Goal: Task Accomplishment & Management: Complete application form

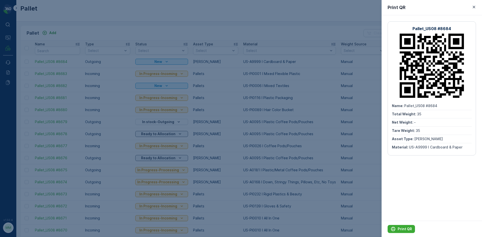
drag, startPoint x: 119, startPoint y: 21, endPoint x: 84, endPoint y: 34, distance: 37.2
click at [119, 22] on div at bounding box center [241, 118] width 482 height 237
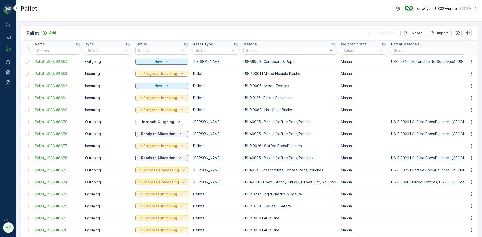
click at [58, 35] on div "Pallet Add Clear Filters Export Import" at bounding box center [249, 33] width 457 height 15
click at [57, 35] on button "Add" at bounding box center [49, 33] width 18 height 6
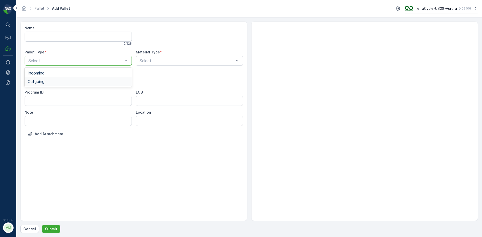
click at [73, 81] on div "Outgoing" at bounding box center [78, 81] width 101 height 5
click at [45, 104] on div "[PERSON_NAME]" at bounding box center [78, 101] width 107 height 9
click at [194, 64] on div "Select" at bounding box center [189, 61] width 107 height 10
type input "0001"
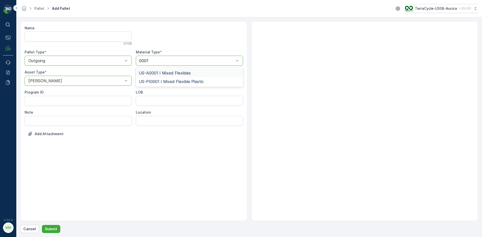
click at [194, 74] on div "US-A0001 I Mixed Flexibles" at bounding box center [189, 73] width 101 height 5
click at [50, 228] on p "Submit" at bounding box center [51, 229] width 12 height 5
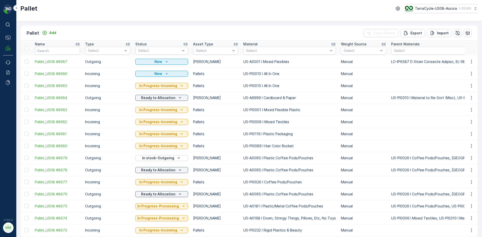
click at [471, 62] on icon "button" at bounding box center [471, 61] width 5 height 5
click at [462, 96] on span "Print QR" at bounding box center [458, 97] width 14 height 5
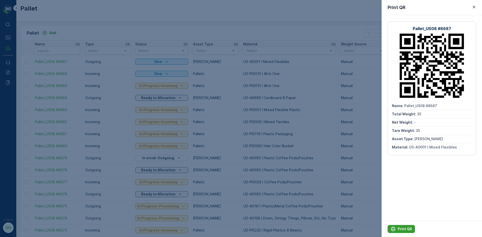
click at [404, 228] on p "Print QR" at bounding box center [404, 229] width 14 height 5
click at [336, 206] on div at bounding box center [241, 118] width 482 height 237
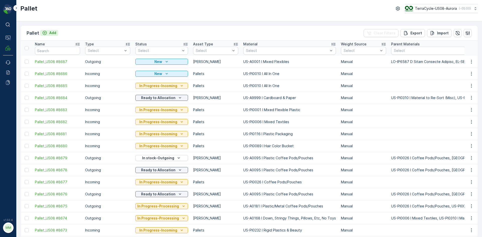
click at [55, 32] on p "Add" at bounding box center [52, 32] width 7 height 5
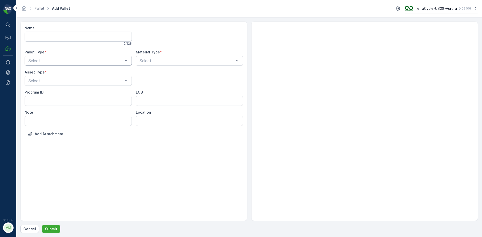
click at [57, 56] on div "Select" at bounding box center [78, 61] width 107 height 10
click at [53, 80] on div "Outgoing" at bounding box center [78, 81] width 101 height 5
drag, startPoint x: 48, startPoint y: 91, endPoint x: 48, endPoint y: 101, distance: 10.0
click at [48, 101] on div "Gaylord Bales Pallets Bigbag Barrel FD Pallet" at bounding box center [78, 114] width 107 height 53
click at [48, 101] on div "Bales" at bounding box center [78, 101] width 101 height 5
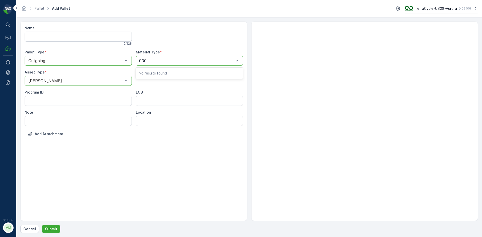
type input "0004"
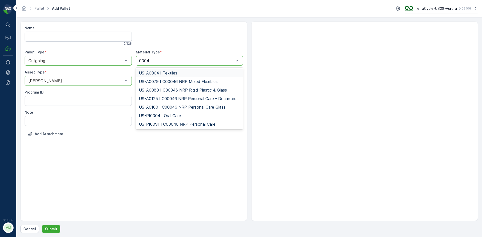
click at [168, 72] on span "US-A0004 I Textiles" at bounding box center [158, 73] width 38 height 5
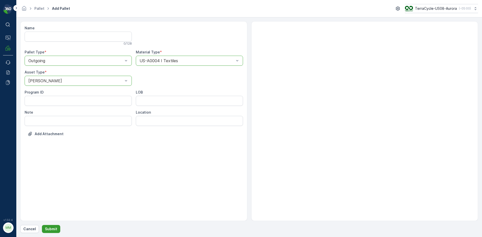
click at [58, 229] on button "Submit" at bounding box center [51, 229] width 18 height 8
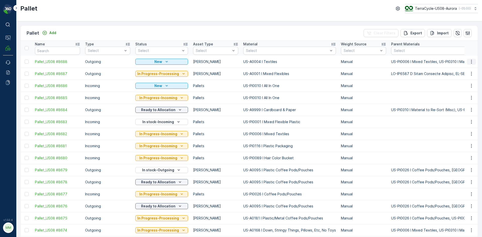
click at [471, 61] on icon "button" at bounding box center [471, 61] width 5 height 5
click at [460, 97] on span "Print QR" at bounding box center [458, 97] width 14 height 5
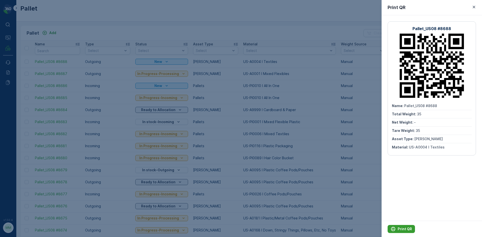
click at [405, 230] on p "Print QR" at bounding box center [404, 229] width 14 height 5
click at [282, 23] on div at bounding box center [241, 118] width 482 height 237
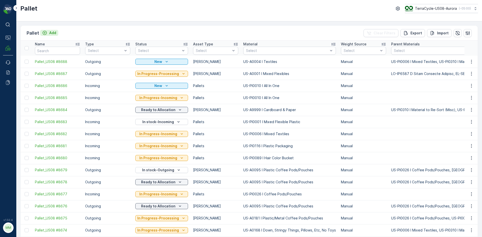
click at [50, 31] on p "Add" at bounding box center [52, 32] width 7 height 5
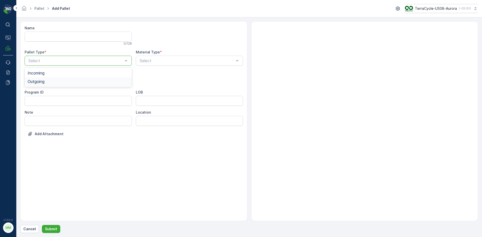
click at [57, 83] on div "Outgoing" at bounding box center [78, 81] width 101 height 5
click at [49, 94] on div "Gaylord" at bounding box center [78, 93] width 101 height 5
type input "118"
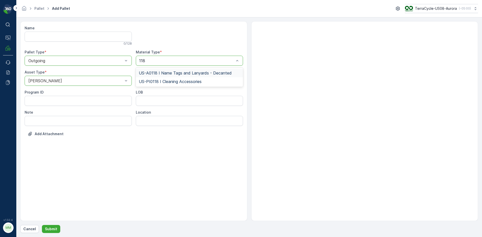
click at [191, 73] on span "US-A0118 I Name Tags and Lanyards - Decanted" at bounding box center [185, 73] width 93 height 5
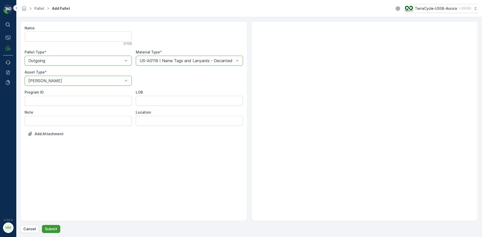
click at [57, 229] on button "Submit" at bounding box center [51, 229] width 18 height 8
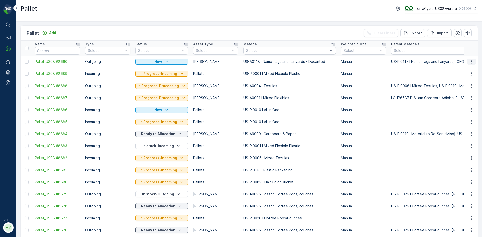
click at [469, 62] on icon "button" at bounding box center [471, 61] width 5 height 5
click at [464, 97] on div "Print QR" at bounding box center [465, 97] width 33 height 7
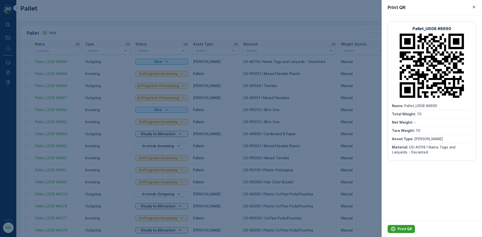
click at [403, 229] on p "Print QR" at bounding box center [404, 229] width 14 height 5
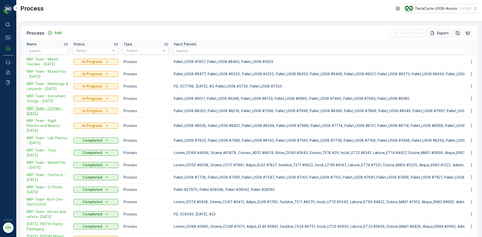
click at [47, 108] on span "MRF Team - Coffee - [DATE]" at bounding box center [48, 111] width 42 height 10
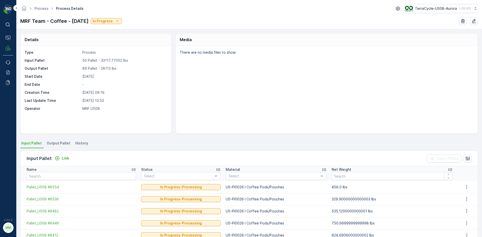
click at [59, 143] on span "Output Pallet" at bounding box center [59, 143] width 24 height 5
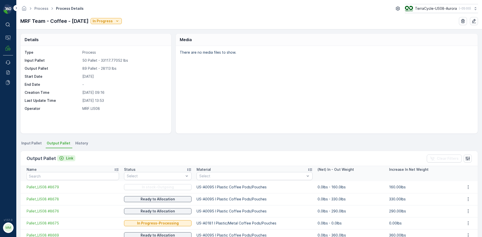
click at [68, 159] on p "Link" at bounding box center [69, 158] width 7 height 5
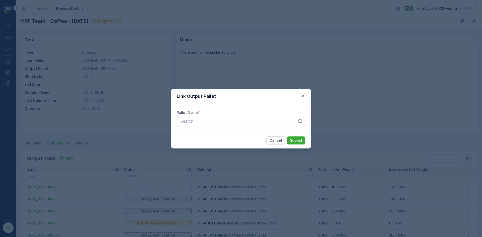
click at [225, 122] on div at bounding box center [239, 121] width 118 height 5
type input "8687"
click at [287, 137] on button "Submit" at bounding box center [296, 141] width 18 height 8
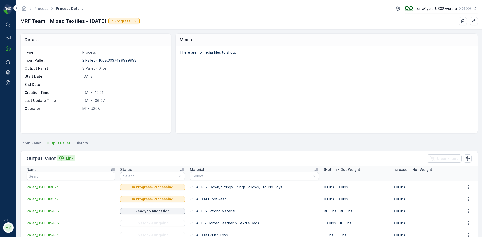
click at [70, 159] on p "Link" at bounding box center [69, 158] width 7 height 5
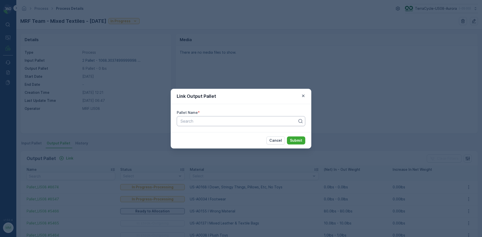
click at [210, 121] on div at bounding box center [239, 121] width 118 height 5
type input "8688"
click at [287, 137] on button "Submit" at bounding box center [296, 141] width 18 height 8
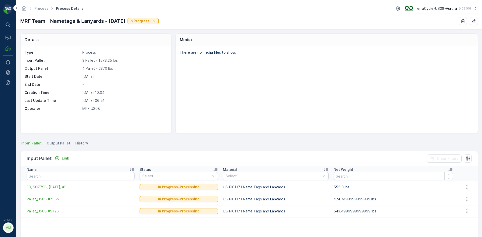
click at [60, 141] on span "Output Pallet" at bounding box center [59, 143] width 24 height 5
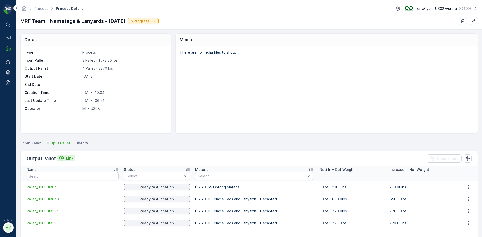
click at [69, 159] on p "Link" at bounding box center [69, 158] width 7 height 5
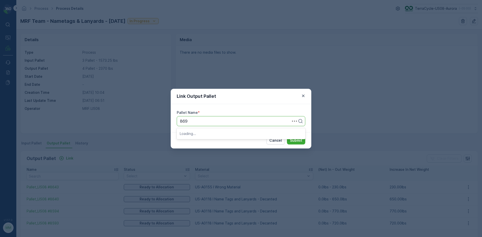
type input "8690"
click at [287, 137] on button "Submit" at bounding box center [296, 141] width 18 height 8
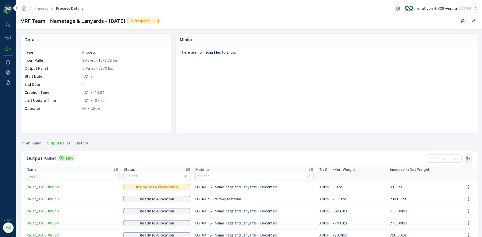
click at [64, 158] on div "Link" at bounding box center [66, 158] width 14 height 5
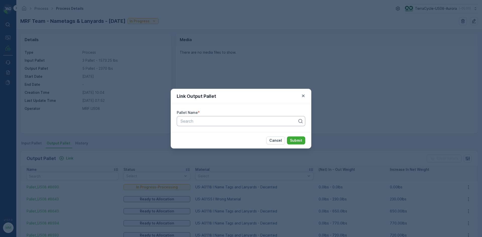
click at [191, 120] on div at bounding box center [239, 121] width 118 height 5
type input "8696"
click at [197, 134] on span "Pallet_US08 #8696" at bounding box center [198, 133] width 36 height 5
click at [296, 141] on p "Submit" at bounding box center [296, 140] width 12 height 5
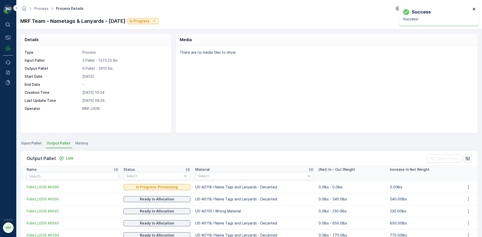
drag, startPoint x: 474, startPoint y: 9, endPoint x: 467, endPoint y: 10, distance: 6.5
click at [474, 9] on icon "close" at bounding box center [474, 9] width 3 height 3
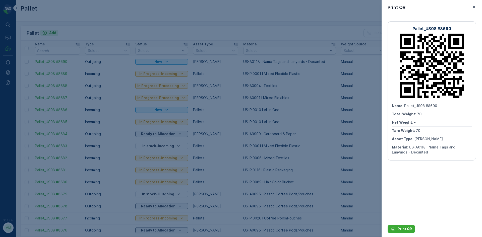
click at [52, 33] on div at bounding box center [241, 118] width 482 height 237
click at [50, 32] on p "Add" at bounding box center [52, 32] width 7 height 5
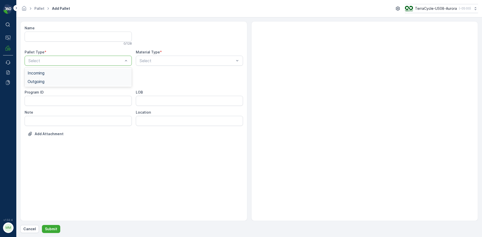
click at [61, 81] on div "Outgoing" at bounding box center [78, 81] width 101 height 5
click at [53, 92] on div "[PERSON_NAME]" at bounding box center [78, 93] width 101 height 5
click at [172, 63] on div "Select" at bounding box center [189, 61] width 107 height 10
type input "0118"
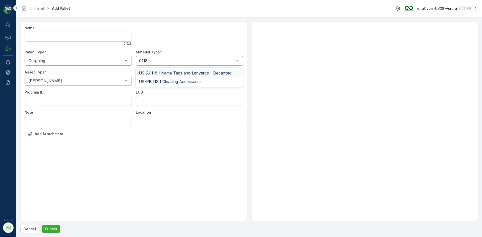
click at [166, 72] on span "US-A0118 I Name Tags and Lanyards - Decanted" at bounding box center [185, 73] width 93 height 5
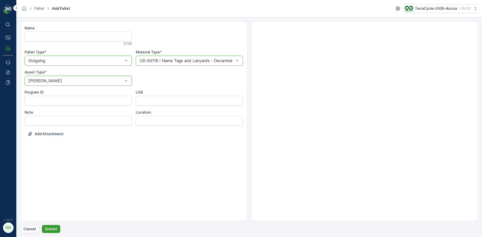
click at [55, 226] on button "Submit" at bounding box center [51, 229] width 18 height 8
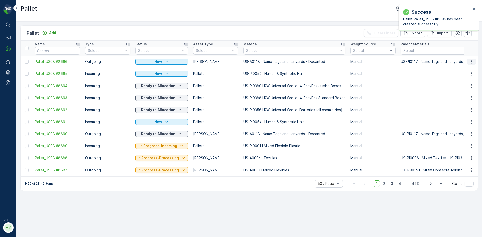
click at [470, 63] on icon "button" at bounding box center [471, 61] width 5 height 5
click at [459, 98] on span "Print QR" at bounding box center [458, 97] width 14 height 5
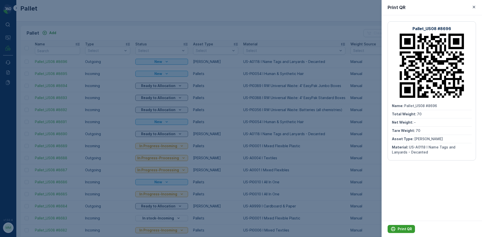
click at [406, 229] on p "Print QR" at bounding box center [404, 229] width 14 height 5
click at [258, 16] on div at bounding box center [241, 118] width 482 height 237
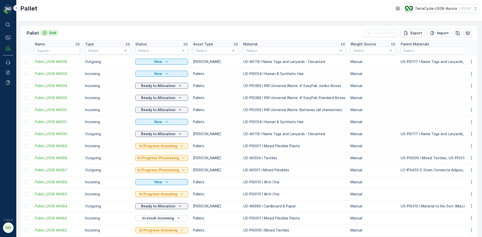
click at [45, 31] on icon "Add" at bounding box center [44, 32] width 5 height 5
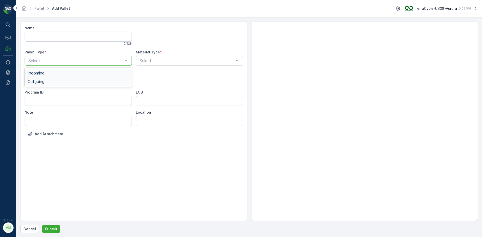
click at [55, 82] on div "Outgoing" at bounding box center [78, 81] width 101 height 5
click at [51, 92] on div "[PERSON_NAME]" at bounding box center [78, 93] width 101 height 5
click at [172, 64] on div "Select" at bounding box center [189, 61] width 107 height 10
type input "0034"
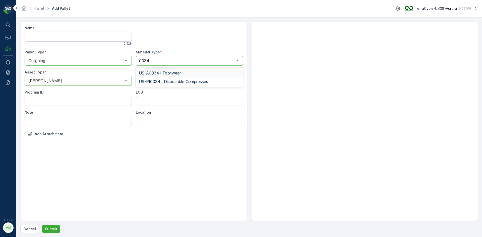
click at [210, 73] on div "US-A0034 I Footwear" at bounding box center [189, 73] width 101 height 5
click at [52, 231] on p "Submit" at bounding box center [51, 229] width 12 height 5
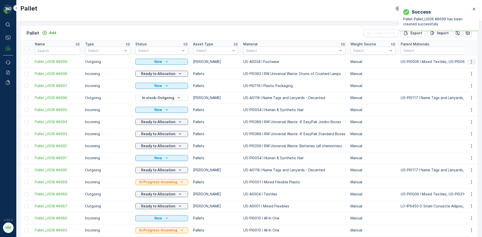
click at [470, 62] on icon "button" at bounding box center [471, 61] width 5 height 5
click at [459, 99] on span "Print QR" at bounding box center [458, 97] width 14 height 5
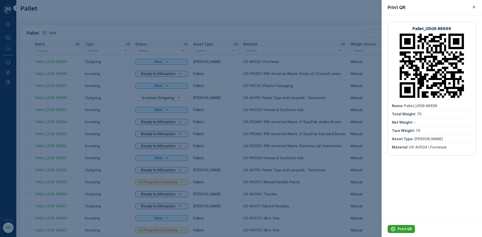
click at [403, 229] on p "Print QR" at bounding box center [404, 229] width 14 height 5
click at [145, 34] on div at bounding box center [241, 118] width 482 height 237
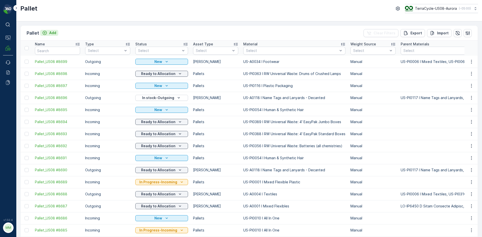
click at [44, 31] on icon "Add" at bounding box center [44, 32] width 5 height 5
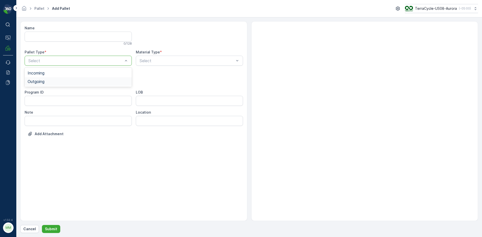
click at [62, 81] on div "Outgoing" at bounding box center [78, 81] width 101 height 5
drag, startPoint x: 50, startPoint y: 94, endPoint x: 193, endPoint y: 55, distance: 147.4
click at [51, 94] on div "[PERSON_NAME]" at bounding box center [78, 93] width 101 height 5
type input "0034"
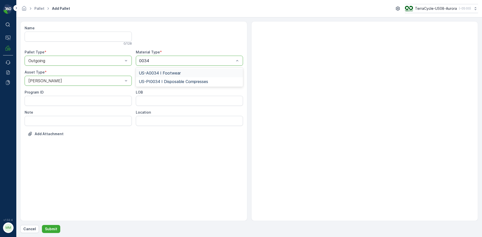
click at [195, 75] on div "US-A0034 I Footwear" at bounding box center [189, 73] width 101 height 5
click at [46, 235] on form "Name 0 / 128 Pallet Type * option Outgoing, selected. Outgoing Material Type * …" at bounding box center [248, 127] width 465 height 220
click at [49, 231] on p "Submit" at bounding box center [51, 229] width 12 height 5
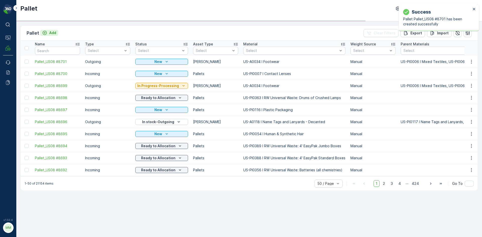
click at [52, 33] on p "Add" at bounding box center [52, 32] width 7 height 5
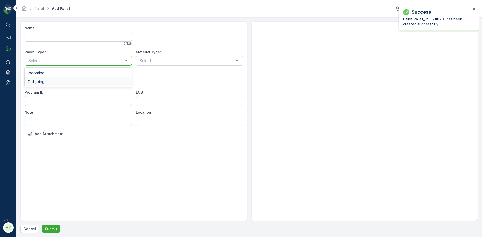
click at [73, 80] on div "Outgoing" at bounding box center [78, 81] width 101 height 5
drag, startPoint x: 63, startPoint y: 93, endPoint x: 145, endPoint y: 65, distance: 86.7
click at [65, 92] on div "Gaylord" at bounding box center [78, 93] width 101 height 5
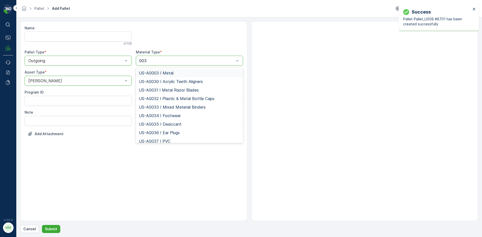
type input "0034"
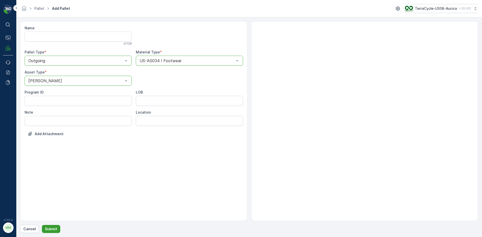
click at [57, 226] on button "Submit" at bounding box center [51, 229] width 18 height 8
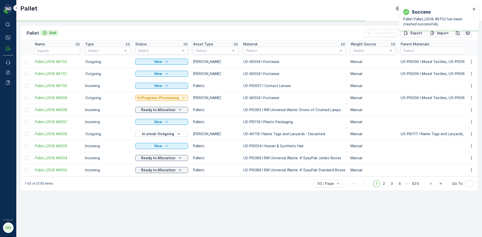
click at [50, 33] on p "Add" at bounding box center [52, 32] width 7 height 5
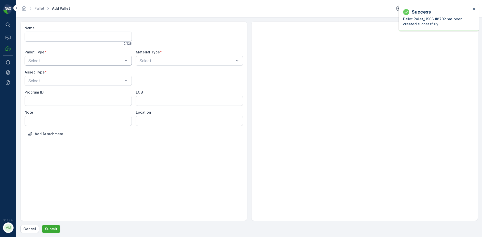
click at [65, 59] on div "Select" at bounding box center [78, 61] width 107 height 10
click at [58, 81] on div "Outgoing" at bounding box center [78, 81] width 101 height 5
click at [47, 95] on div "Gaylord" at bounding box center [78, 93] width 101 height 5
click at [158, 64] on div "Select" at bounding box center [189, 61] width 107 height 10
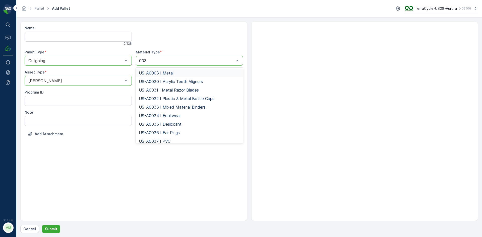
type input "0034"
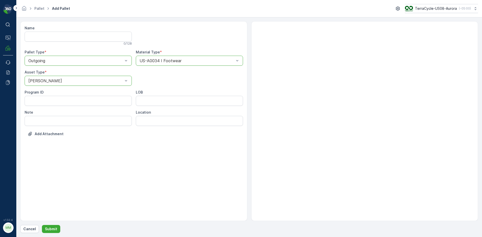
click at [46, 236] on form "Name 0 / 128 Pallet Type * option Outgoing, selected. Outgoing Material Type * …" at bounding box center [248, 127] width 465 height 220
click at [48, 231] on p "Submit" at bounding box center [51, 229] width 12 height 5
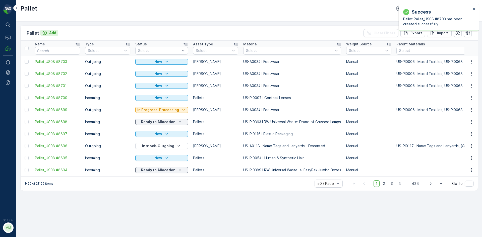
click at [53, 34] on p "Add" at bounding box center [52, 32] width 7 height 5
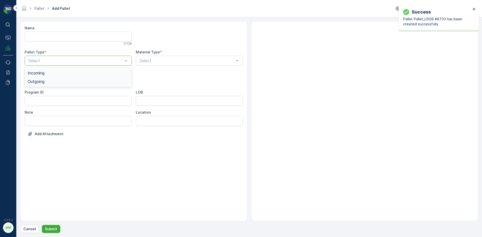
click at [59, 83] on div "Outgoing" at bounding box center [78, 81] width 101 height 5
click at [50, 96] on div "Gaylord" at bounding box center [78, 93] width 107 height 9
click at [190, 64] on div "Select" at bounding box center [189, 61] width 107 height 10
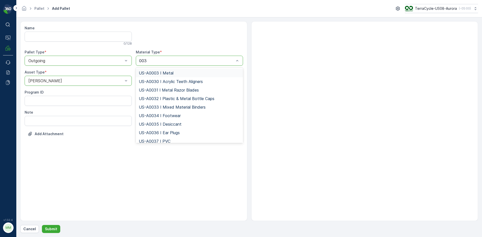
type input "0034"
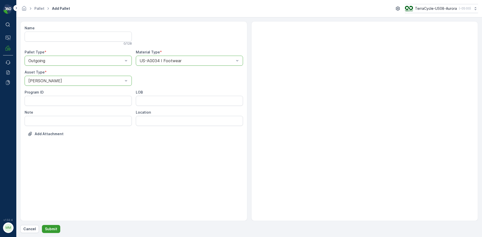
click at [49, 227] on p "Submit" at bounding box center [51, 229] width 12 height 5
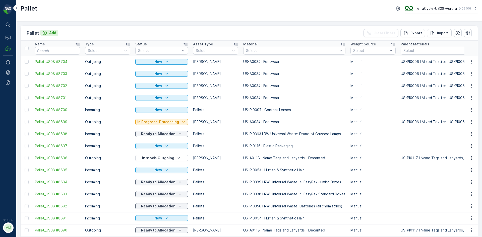
click at [56, 32] on button "Add" at bounding box center [49, 33] width 18 height 6
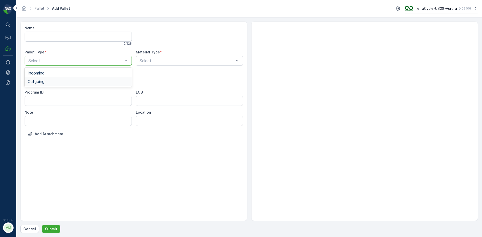
click at [63, 80] on div "Outgoing" at bounding box center [78, 81] width 101 height 5
click at [63, 84] on div "Select" at bounding box center [78, 81] width 107 height 10
click at [62, 95] on div "Gaylord" at bounding box center [78, 93] width 107 height 9
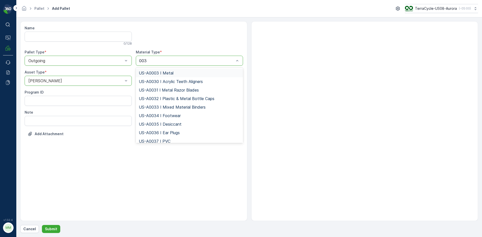
type input "0034"
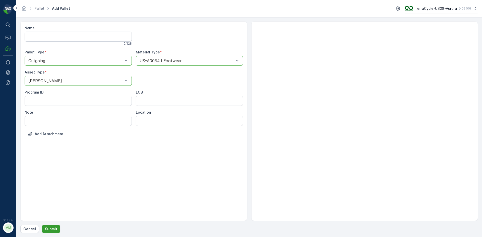
click at [55, 227] on p "Submit" at bounding box center [51, 229] width 12 height 5
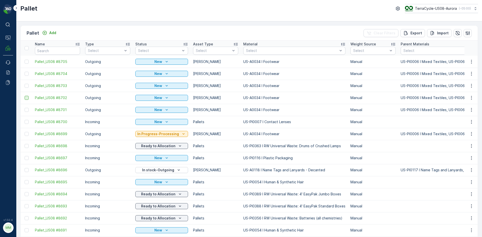
drag, startPoint x: 26, startPoint y: 109, endPoint x: 28, endPoint y: 98, distance: 11.7
click at [26, 109] on div at bounding box center [27, 110] width 4 height 4
click at [25, 108] on input "checkbox" at bounding box center [25, 108] width 0 height 0
click at [28, 98] on div at bounding box center [27, 98] width 4 height 4
click at [25, 96] on input "checkbox" at bounding box center [25, 96] width 0 height 0
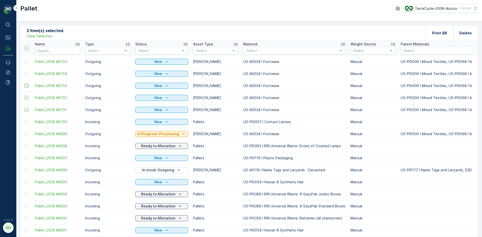
click at [27, 86] on div at bounding box center [27, 86] width 4 height 4
click at [25, 84] on input "checkbox" at bounding box center [25, 84] width 0 height 0
click at [28, 72] on div at bounding box center [27, 74] width 4 height 4
click at [25, 72] on input "checkbox" at bounding box center [25, 72] width 0 height 0
drag, startPoint x: 27, startPoint y: 61, endPoint x: 200, endPoint y: 56, distance: 173.0
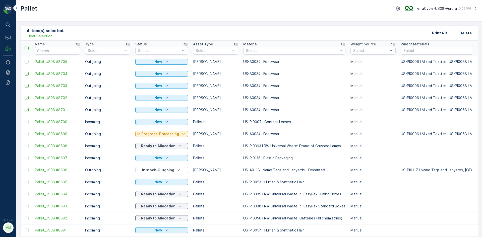
click at [27, 62] on div at bounding box center [27, 62] width 4 height 4
click at [25, 60] on input "checkbox" at bounding box center [25, 60] width 0 height 0
click at [433, 33] on p "Print QR" at bounding box center [439, 33] width 15 height 5
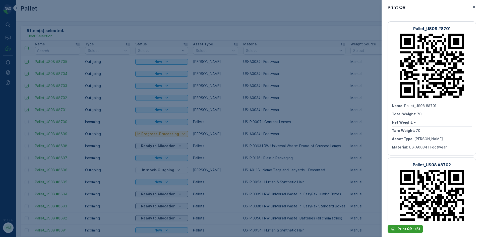
click at [409, 226] on button "Print QR - (5)" at bounding box center [404, 229] width 35 height 8
click at [372, 203] on div at bounding box center [241, 118] width 482 height 237
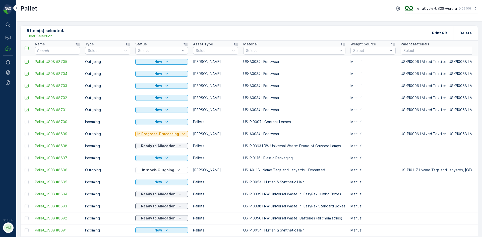
click at [48, 36] on p "Clear Selection" at bounding box center [40, 36] width 26 height 5
click at [50, 33] on p "Add" at bounding box center [52, 32] width 7 height 5
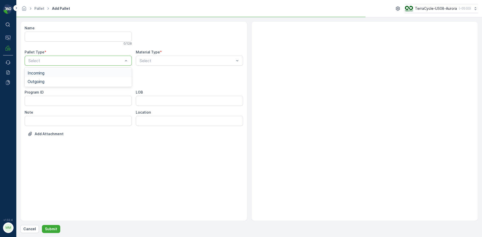
click at [61, 57] on div "Select" at bounding box center [78, 61] width 107 height 10
click at [54, 84] on div "Outgoing" at bounding box center [78, 81] width 107 height 9
click at [73, 94] on div "Gaylord" at bounding box center [78, 93] width 101 height 5
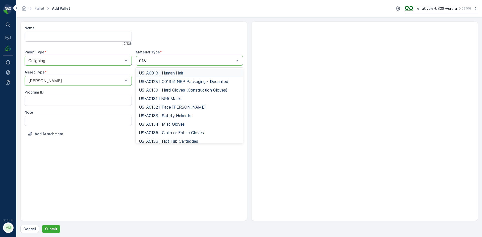
type input "0138"
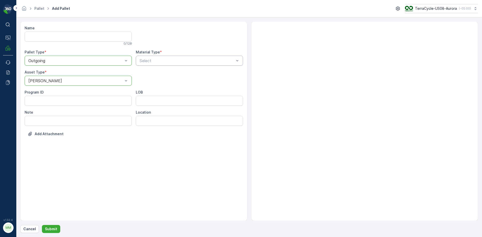
click at [191, 68] on div "Name 0 / 128 Pallet Type * option Outgoing, selected. Outgoing Material Type * …" at bounding box center [134, 85] width 218 height 118
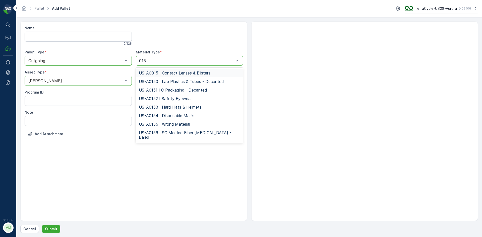
type input "0158"
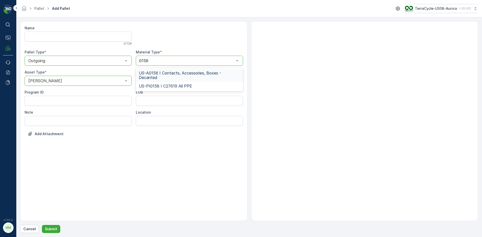
click at [175, 72] on span "US-A0158 I Contacts, Accessories, Boxes - Decanted" at bounding box center [189, 75] width 101 height 9
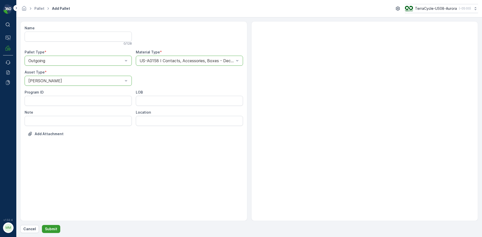
click at [49, 229] on p "Submit" at bounding box center [51, 229] width 12 height 5
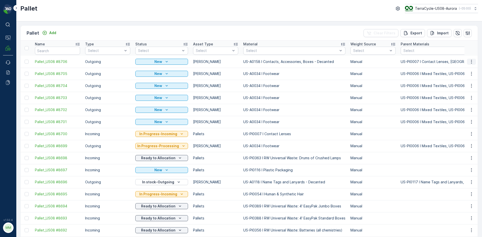
click at [471, 63] on icon "button" at bounding box center [471, 62] width 1 height 4
click at [464, 96] on span "Print QR" at bounding box center [458, 97] width 14 height 5
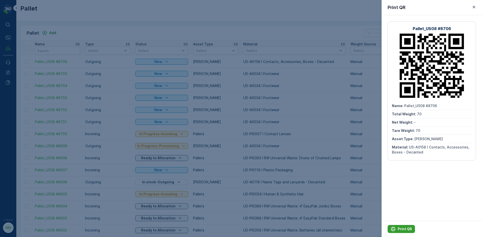
click at [401, 229] on p "Print QR" at bounding box center [404, 229] width 14 height 5
click at [321, 119] on div at bounding box center [241, 118] width 482 height 237
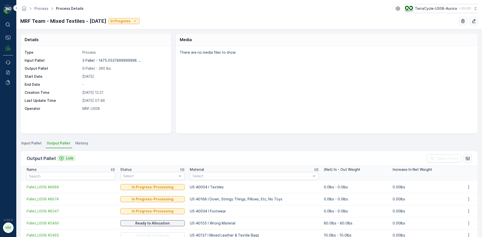
click at [60, 158] on icon "Link" at bounding box center [61, 158] width 5 height 5
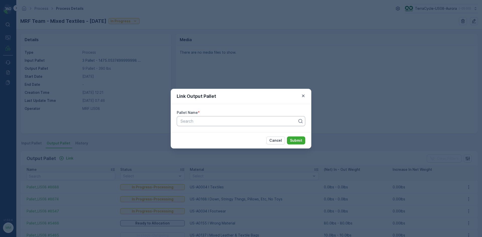
click at [192, 123] on div at bounding box center [239, 121] width 118 height 5
type input "8699"
click at [215, 133] on span "Pallet_US08 #8699" at bounding box center [198, 133] width 36 height 5
click at [287, 137] on button "Submit" at bounding box center [296, 141] width 18 height 8
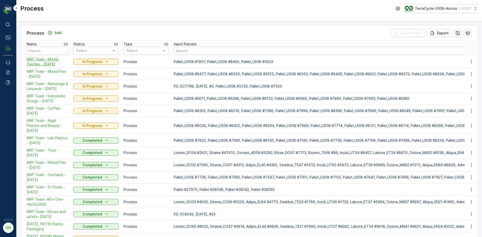
drag, startPoint x: 66, startPoint y: 64, endPoint x: 63, endPoint y: 65, distance: 2.9
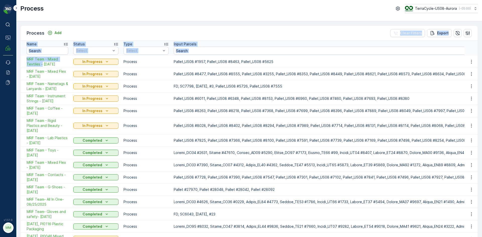
drag, startPoint x: 0, startPoint y: 45, endPoint x: 91, endPoint y: 32, distance: 91.5
click at [91, 32] on div "Process Add Clear Filters Export Name Status Select Type Select Input Parcels O…" at bounding box center [248, 178] width 457 height 306
click at [91, 32] on div "Process Add Clear Filters Export" at bounding box center [249, 33] width 457 height 15
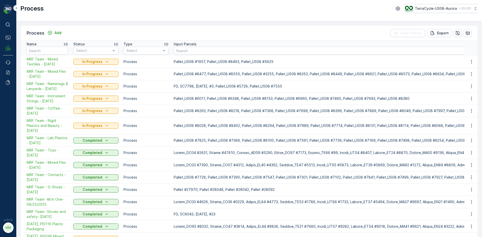
drag, startPoint x: 69, startPoint y: 64, endPoint x: 26, endPoint y: 60, distance: 43.0
click at [26, 60] on td "MRF Team - Mixed Textiles - [DATE]" at bounding box center [46, 62] width 50 height 12
copy span "MRF Team - Mixed Textiles - [DATE]"
click at [56, 31] on p "Add" at bounding box center [57, 32] width 7 height 5
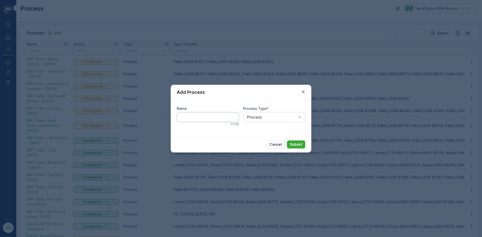
click at [219, 119] on input "Name" at bounding box center [208, 117] width 62 height 10
paste input "MRF Team - Mixed Textiles - [DATE]"
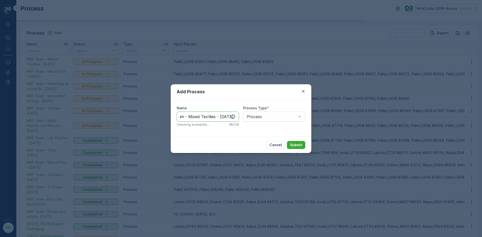
click at [221, 117] on input "MRF Team - Mixed Textiles - [DATE]" at bounding box center [208, 117] width 62 height 10
type input "MRF Team - Contacts - [DATE]"
click at [287, 141] on button "Submit" at bounding box center [296, 145] width 18 height 8
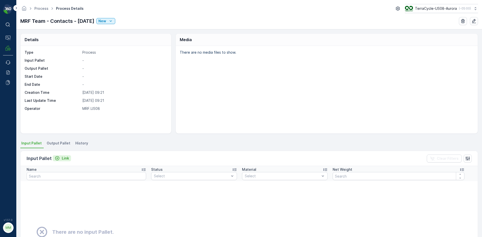
click at [66, 157] on p "Link" at bounding box center [65, 158] width 7 height 5
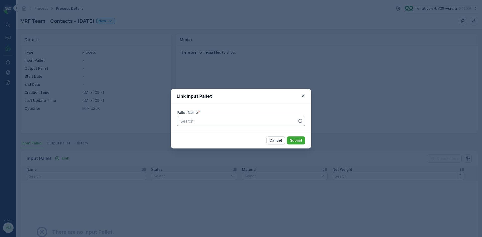
click at [199, 121] on div at bounding box center [239, 121] width 118 height 5
type input "8315"
click at [287, 137] on button "Submit" at bounding box center [296, 141] width 18 height 8
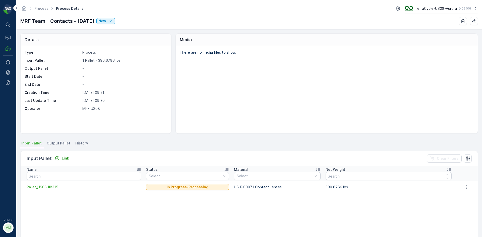
drag, startPoint x: 60, startPoint y: 138, endPoint x: 61, endPoint y: 143, distance: 5.2
click at [60, 138] on div "Details Type Process Input Pallet 1 Pallet - 390.6786 lbs Output Pallet - Start…" at bounding box center [248, 133] width 465 height 208
click at [63, 142] on span "Output Pallet" at bounding box center [59, 143] width 24 height 5
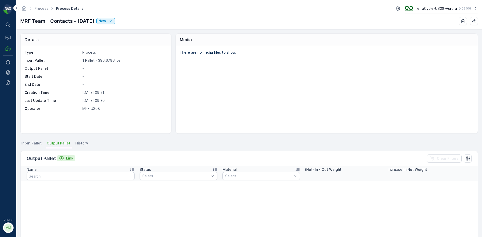
click at [70, 157] on p "Link" at bounding box center [69, 158] width 7 height 5
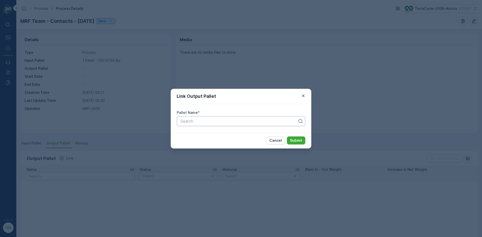
click at [193, 125] on div "Search" at bounding box center [241, 121] width 128 height 10
type input "8706"
click at [287, 137] on button "Submit" at bounding box center [296, 141] width 18 height 8
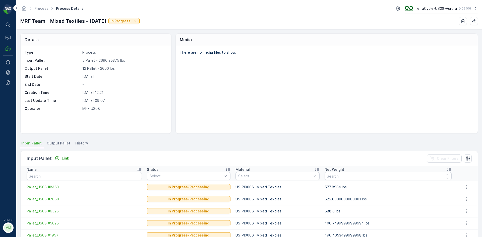
click at [65, 142] on span "Output Pallet" at bounding box center [59, 143] width 24 height 5
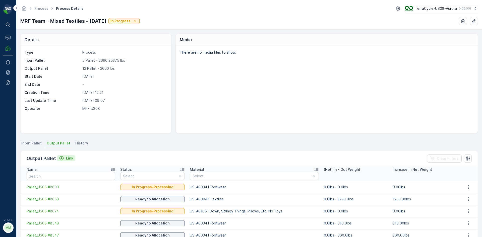
click at [69, 159] on p "Link" at bounding box center [69, 158] width 7 height 5
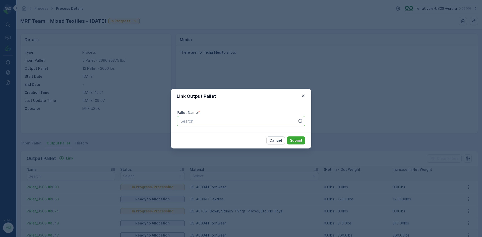
click at [207, 122] on div at bounding box center [239, 121] width 118 height 5
type input "8704"
click at [287, 137] on button "Submit" at bounding box center [296, 141] width 18 height 8
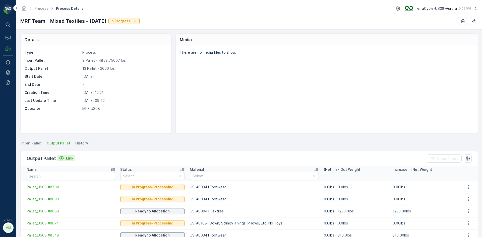
click at [70, 159] on p "Link" at bounding box center [69, 158] width 7 height 5
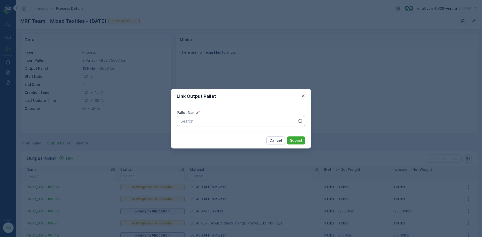
click at [239, 120] on div at bounding box center [239, 121] width 118 height 5
type input "8703"
click at [287, 137] on button "Submit" at bounding box center [296, 141] width 18 height 8
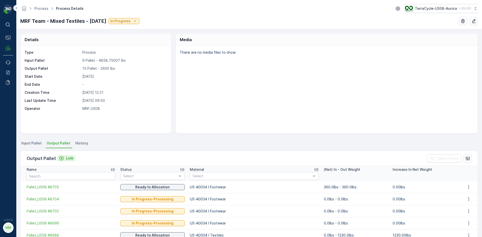
click at [64, 157] on div "Link" at bounding box center [66, 158] width 14 height 5
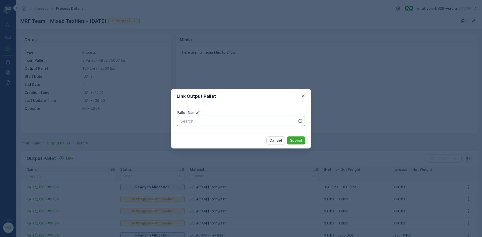
click at [233, 122] on div at bounding box center [239, 121] width 118 height 5
type input "8710"
click at [287, 137] on button "Submit" at bounding box center [296, 141] width 18 height 8
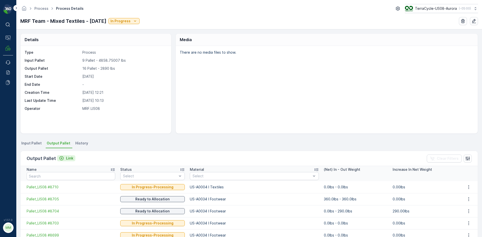
click at [72, 160] on p "Link" at bounding box center [69, 158] width 7 height 5
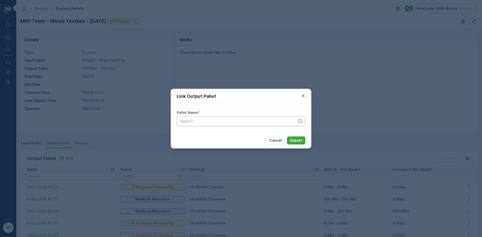
click at [209, 124] on div "Search" at bounding box center [241, 121] width 128 height 10
type input "8702"
click at [222, 145] on div "Pallet_US08 #8702" at bounding box center [241, 142] width 128 height 9
click at [303, 141] on button "Submit" at bounding box center [296, 141] width 18 height 8
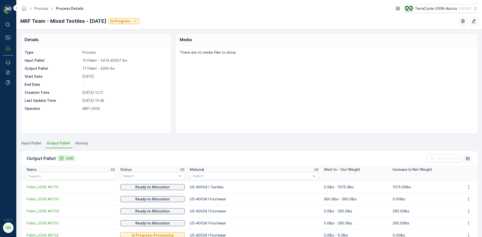
click at [71, 159] on p "Link" at bounding box center [69, 158] width 7 height 5
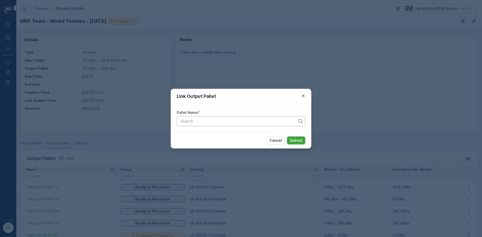
click at [211, 121] on div at bounding box center [239, 121] width 118 height 5
type input "8714"
click at [287, 137] on button "Submit" at bounding box center [296, 141] width 18 height 8
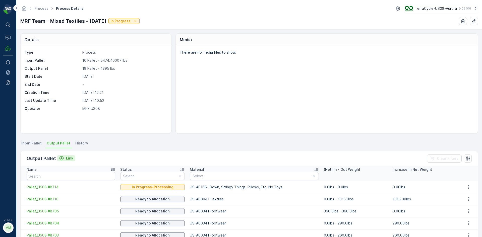
click at [69, 157] on p "Link" at bounding box center [69, 158] width 7 height 5
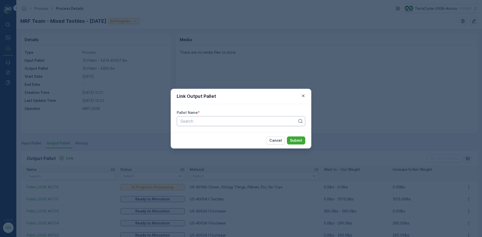
click at [200, 123] on div at bounding box center [239, 121] width 118 height 5
type input "8715"
click at [287, 137] on button "Submit" at bounding box center [296, 141] width 18 height 8
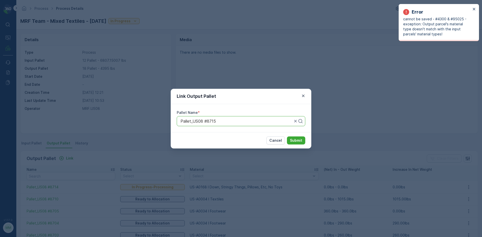
click at [125, 90] on div "Link Output Pallet Pallet Name * Pallet_US08 #8715 Cancel Submit" at bounding box center [241, 118] width 482 height 237
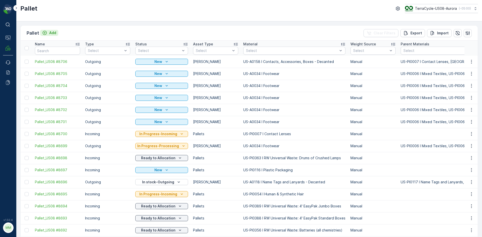
click at [55, 32] on p "Add" at bounding box center [52, 32] width 7 height 5
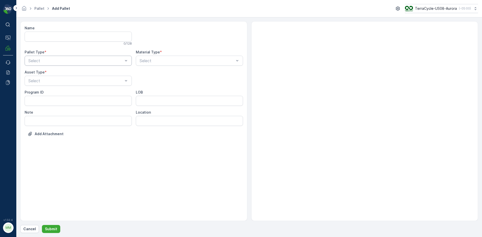
click at [83, 57] on div "Select" at bounding box center [78, 61] width 107 height 10
click at [57, 81] on div "Outgoing" at bounding box center [78, 81] width 101 height 5
click at [49, 101] on div "[PERSON_NAME]" at bounding box center [78, 101] width 101 height 5
type input "0004"
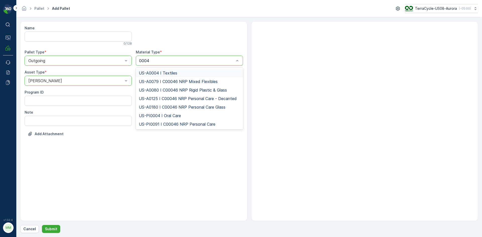
click at [162, 74] on span "US-A0004 I Textiles" at bounding box center [158, 73] width 38 height 5
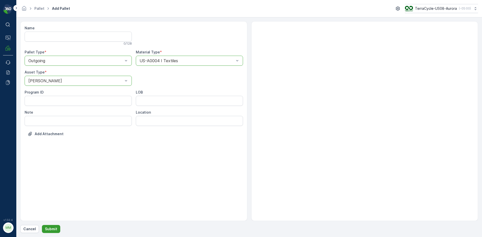
click at [56, 229] on p "Submit" at bounding box center [51, 229] width 12 height 5
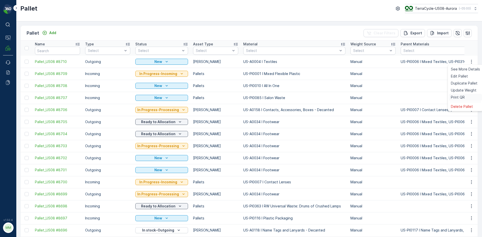
click at [460, 98] on span "Print QR" at bounding box center [458, 97] width 14 height 5
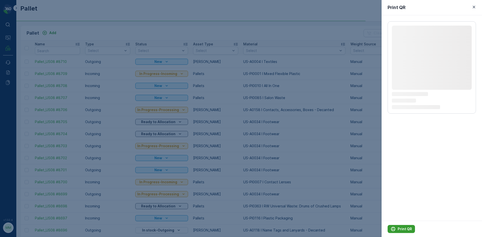
click at [404, 230] on p "Print QR" at bounding box center [404, 229] width 14 height 5
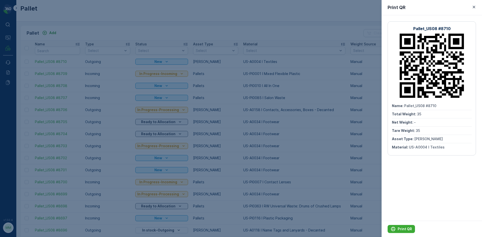
drag, startPoint x: 126, startPoint y: 19, endPoint x: 131, endPoint y: 19, distance: 4.3
click at [126, 19] on div at bounding box center [241, 118] width 482 height 237
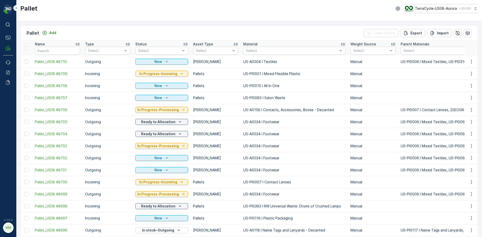
click at [128, 19] on div "Pallet TerraCycle-US08-Aurora ( -05:00 )" at bounding box center [248, 10] width 465 height 21
click at [54, 35] on p "Add" at bounding box center [52, 32] width 7 height 5
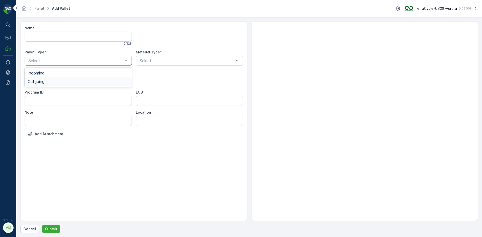
click at [41, 83] on span "Outgoing" at bounding box center [36, 81] width 17 height 5
click at [43, 95] on div "Gaylord" at bounding box center [78, 93] width 101 height 5
type input "0034"
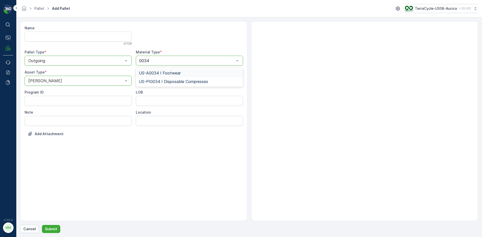
click at [173, 71] on span "US-A0034 I Footwear" at bounding box center [160, 73] width 42 height 5
click at [53, 229] on p "Submit" at bounding box center [51, 229] width 12 height 5
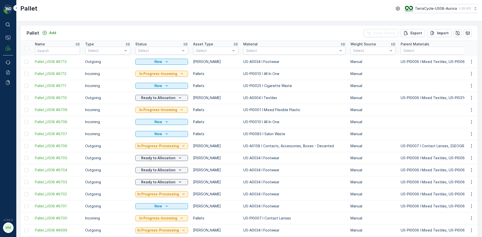
drag, startPoint x: 212, startPoint y: 14, endPoint x: 194, endPoint y: 23, distance: 20.2
click at [194, 23] on div "Pallet Add Clear Filters Export Import Name Type Select Status Select Asset Typ…" at bounding box center [248, 129] width 465 height 216
click at [49, 33] on p "Add" at bounding box center [52, 32] width 7 height 5
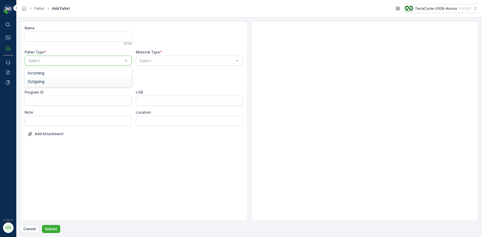
click at [60, 80] on div "Outgoing" at bounding box center [78, 81] width 101 height 5
click at [60, 89] on div "Name 0 / 128 Pallet Type * option Outgoing, selected. Outgoing Material Type * …" at bounding box center [134, 85] width 218 height 118
click at [57, 94] on div "Gaylord" at bounding box center [78, 93] width 101 height 5
type input "0168"
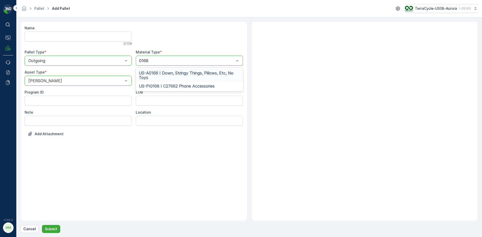
click at [193, 74] on span "US-A0168 I Down, Stringy Things, Pillows, Etc, No Toys" at bounding box center [189, 75] width 101 height 9
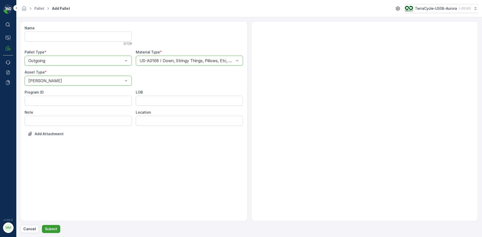
click at [53, 230] on p "Submit" at bounding box center [51, 229] width 12 height 5
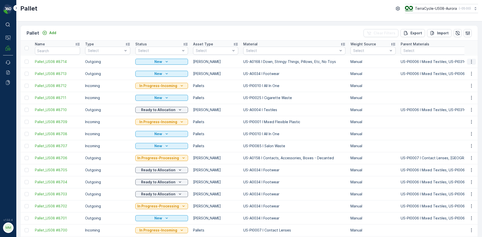
click at [470, 63] on icon "button" at bounding box center [471, 61] width 5 height 5
click at [456, 99] on span "Print QR" at bounding box center [458, 97] width 14 height 5
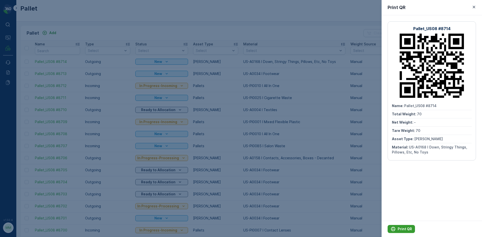
click at [407, 228] on p "Print QR" at bounding box center [404, 229] width 14 height 5
click at [173, 25] on div at bounding box center [241, 118] width 482 height 237
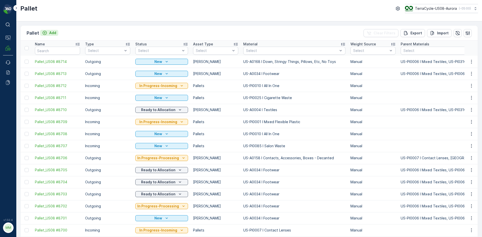
click at [53, 33] on p "Add" at bounding box center [52, 32] width 7 height 5
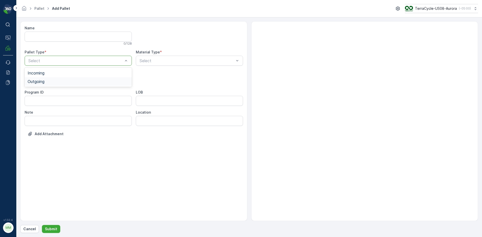
click at [83, 82] on div "Outgoing" at bounding box center [78, 81] width 101 height 5
click at [74, 93] on div "Gaylord" at bounding box center [78, 93] width 101 height 5
type input "0158"
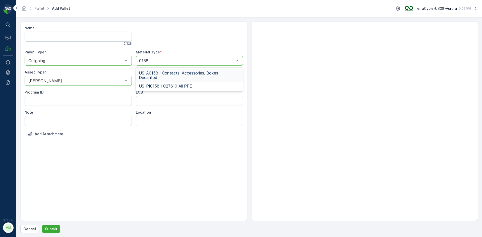
click at [158, 75] on span "US-A0158 I Contacts, Accessories, Boxes - Decanted" at bounding box center [189, 75] width 101 height 9
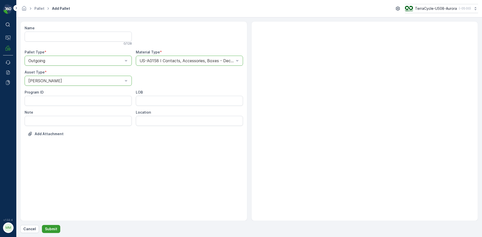
click at [53, 227] on p "Submit" at bounding box center [51, 229] width 12 height 5
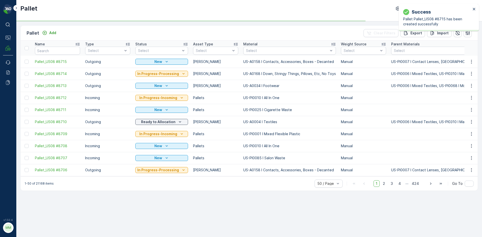
drag, startPoint x: 472, startPoint y: 61, endPoint x: 463, endPoint y: 96, distance: 35.7
click at [472, 62] on icon "button" at bounding box center [471, 62] width 1 height 4
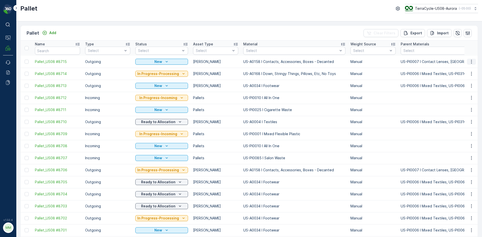
click at [471, 62] on icon "button" at bounding box center [471, 62] width 1 height 4
click at [463, 95] on span "Print QR" at bounding box center [458, 97] width 14 height 5
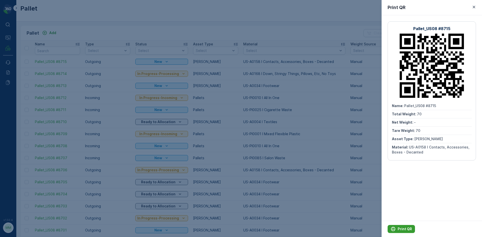
click at [400, 229] on p "Print QR" at bounding box center [404, 229] width 14 height 5
click at [319, 123] on div at bounding box center [241, 118] width 482 height 237
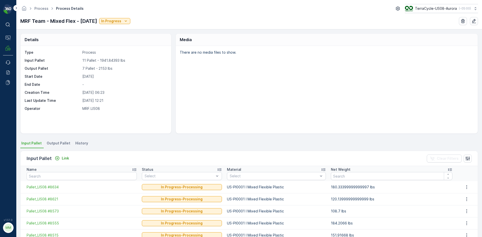
click at [64, 137] on div "Details Type Process Input Pallet 11 Pallet - 1941.84393 lbs Output Pallet 7 Pa…" at bounding box center [248, 133] width 465 height 208
click at [61, 145] on span "Output Pallet" at bounding box center [59, 143] width 24 height 5
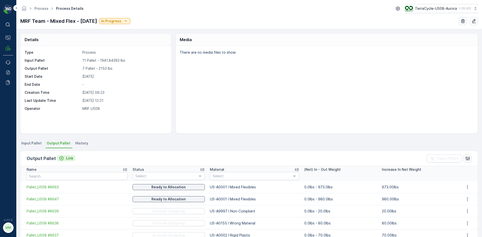
click at [68, 157] on p "Link" at bounding box center [69, 158] width 7 height 5
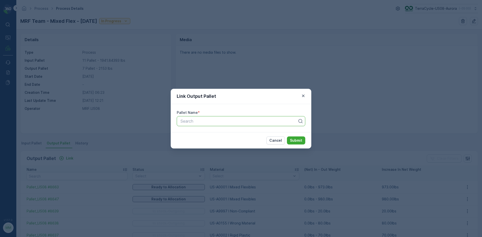
click at [241, 123] on div at bounding box center [239, 121] width 118 height 5
type input "8710"
click at [287, 137] on button "Submit" at bounding box center [296, 141] width 18 height 8
click at [244, 64] on div "Link Output Pallet Pallet Name * Pallet_US08 #8710 Cancel Submit" at bounding box center [241, 118] width 482 height 237
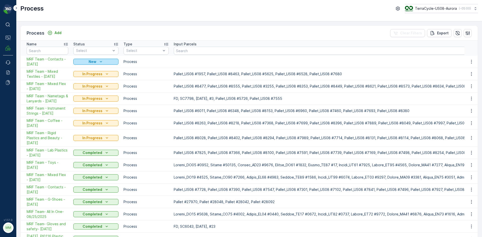
click at [102, 61] on icon "New" at bounding box center [100, 61] width 5 height 5
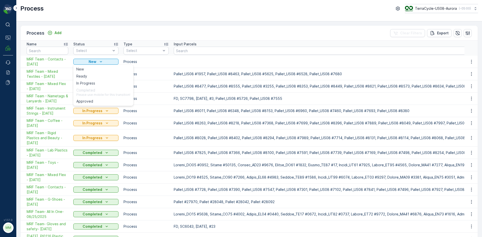
click at [121, 37] on div "Process Add Clear Filters Export" at bounding box center [249, 33] width 457 height 15
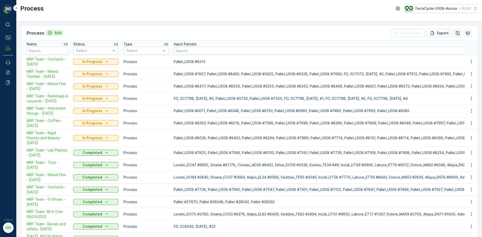
click at [57, 32] on p "Add" at bounding box center [57, 32] width 7 height 5
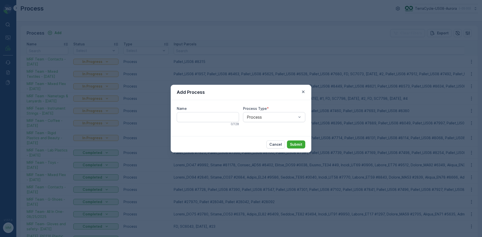
click at [136, 26] on div "Add Process Name 0 / 128 Process Type * Process Cancel Submit" at bounding box center [241, 118] width 482 height 237
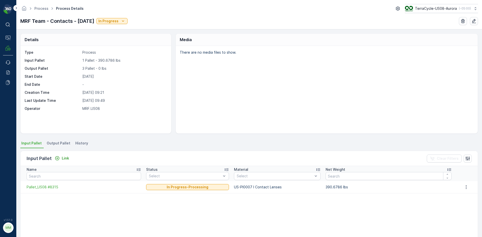
click at [63, 147] on li "Output Pallet" at bounding box center [59, 144] width 27 height 9
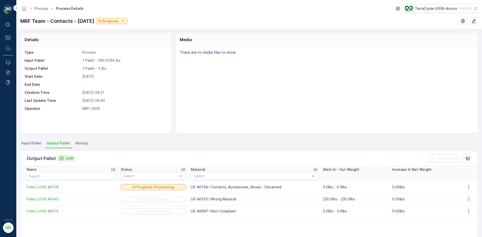
click at [69, 160] on p "Link" at bounding box center [69, 158] width 7 height 5
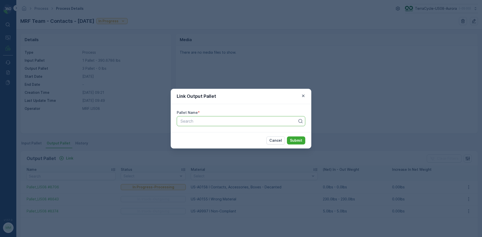
click at [202, 122] on div at bounding box center [239, 121] width 118 height 5
type input "8715"
click at [287, 137] on button "Submit" at bounding box center [296, 141] width 18 height 8
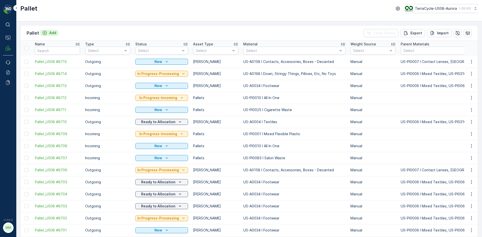
click at [45, 34] on icon "Add" at bounding box center [44, 32] width 5 height 5
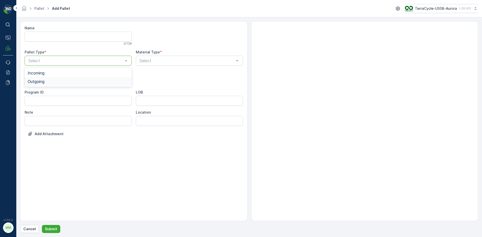
click at [73, 79] on div "Outgoing" at bounding box center [78, 81] width 107 height 9
drag, startPoint x: 58, startPoint y: 97, endPoint x: 82, endPoint y: 85, distance: 25.8
click at [58, 96] on div "[PERSON_NAME]" at bounding box center [78, 93] width 107 height 9
click at [92, 85] on div "[PERSON_NAME]" at bounding box center [78, 81] width 107 height 10
click at [50, 100] on div "[PERSON_NAME]" at bounding box center [78, 101] width 101 height 5
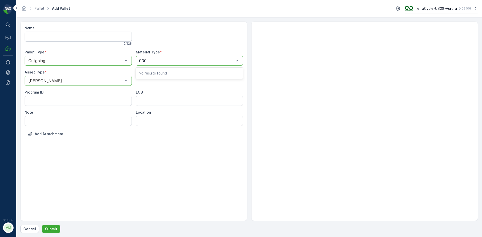
type input "0004"
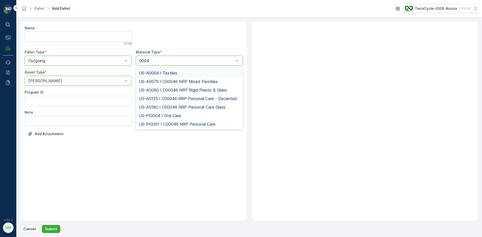
click at [158, 74] on span "US-A0004 I Textiles" at bounding box center [158, 73] width 38 height 5
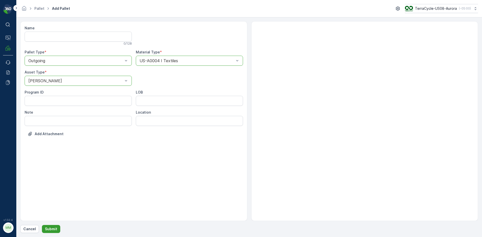
click at [50, 228] on p "Submit" at bounding box center [51, 229] width 12 height 5
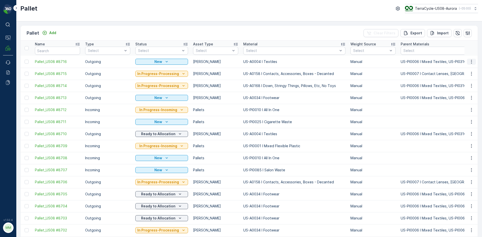
click at [470, 62] on icon "button" at bounding box center [471, 61] width 5 height 5
click at [460, 98] on span "Print QR" at bounding box center [458, 97] width 14 height 5
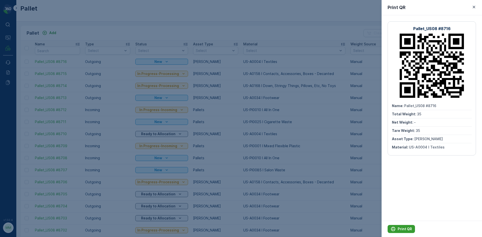
click at [403, 230] on p "Print QR" at bounding box center [404, 229] width 14 height 5
drag, startPoint x: 337, startPoint y: 88, endPoint x: 339, endPoint y: 91, distance: 3.1
click at [337, 88] on div at bounding box center [241, 118] width 482 height 237
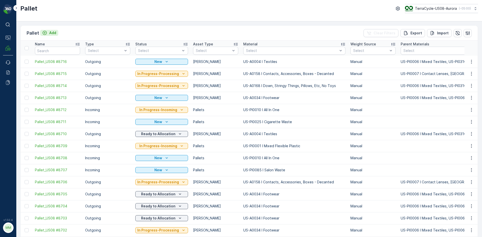
click at [47, 34] on div "Add" at bounding box center [49, 32] width 14 height 5
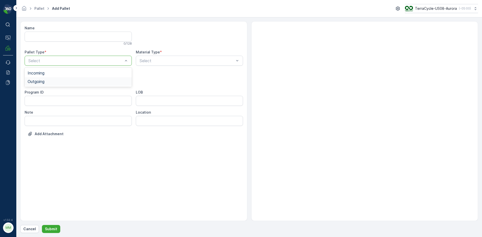
click at [62, 82] on div "Outgoing" at bounding box center [78, 81] width 101 height 5
click at [54, 94] on div "Gaylord" at bounding box center [78, 93] width 101 height 5
click at [153, 64] on div "Select" at bounding box center [189, 61] width 107 height 10
type input "0038"
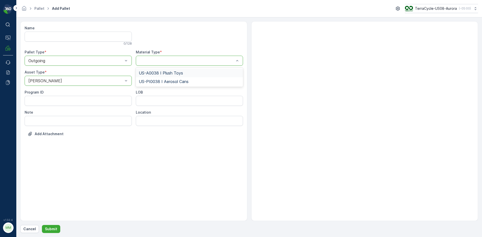
click at [165, 59] on div at bounding box center [187, 60] width 96 height 5
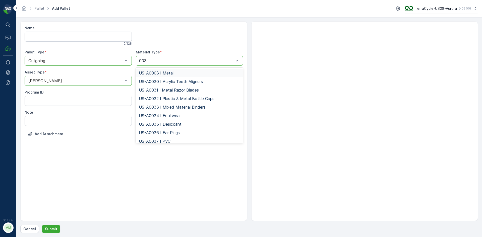
type input "0034"
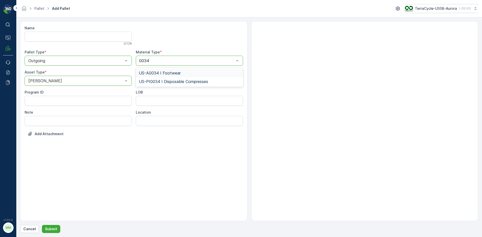
click at [166, 73] on span "US-A0034 I Footwear" at bounding box center [160, 73] width 42 height 5
click at [56, 227] on button "Submit" at bounding box center [51, 229] width 18 height 8
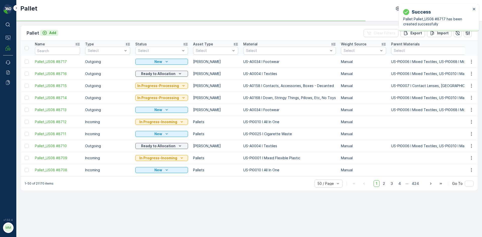
click at [54, 34] on p "Add" at bounding box center [52, 32] width 7 height 5
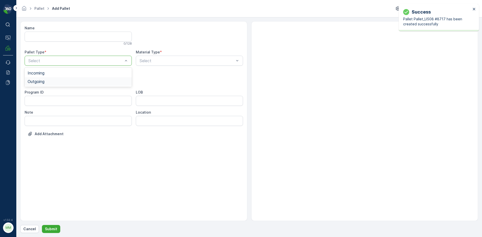
click at [67, 82] on div "Outgoing" at bounding box center [78, 81] width 101 height 5
click at [54, 94] on div "Gaylord" at bounding box center [78, 93] width 101 height 5
click at [166, 57] on div "Select" at bounding box center [189, 61] width 107 height 10
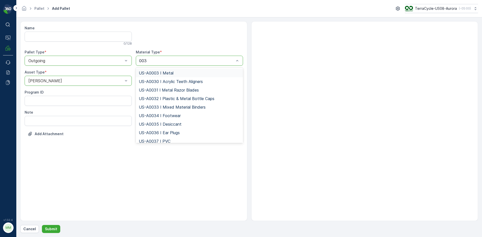
type input "0034"
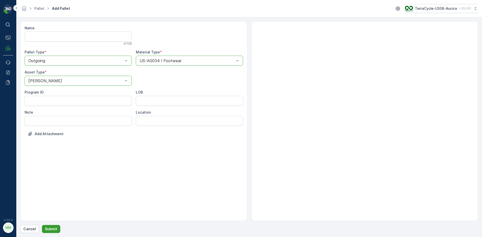
click at [56, 231] on button "Submit" at bounding box center [51, 229] width 18 height 8
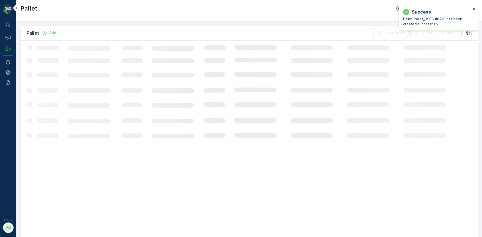
click at [52, 34] on p "Add" at bounding box center [52, 32] width 7 height 5
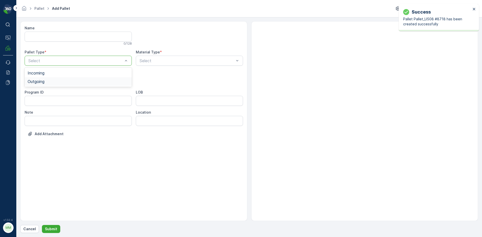
click at [71, 81] on div "Outgoing" at bounding box center [78, 81] width 101 height 5
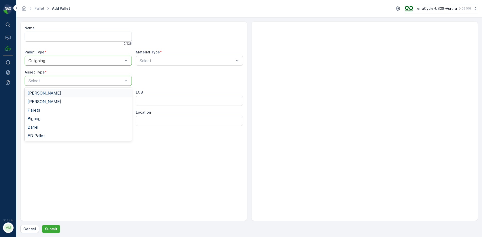
click at [54, 94] on div "[PERSON_NAME]" at bounding box center [78, 93] width 101 height 5
click at [154, 64] on div "Select" at bounding box center [189, 61] width 107 height 10
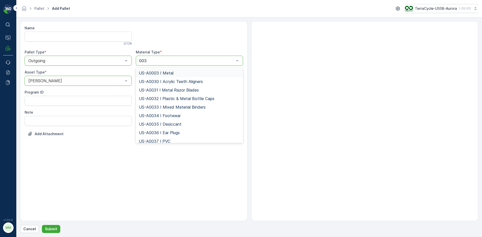
type input "0034"
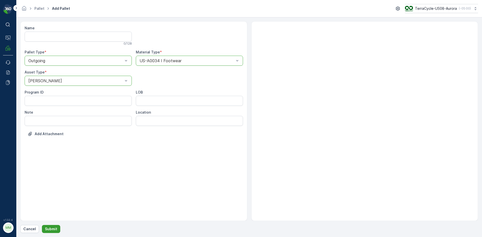
click at [55, 227] on p "Submit" at bounding box center [51, 229] width 12 height 5
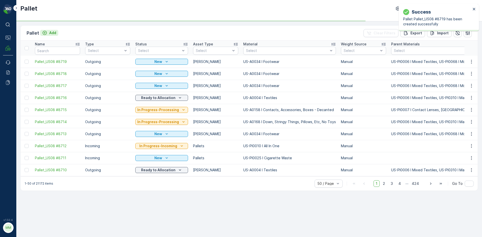
click at [54, 33] on p "Add" at bounding box center [52, 32] width 7 height 5
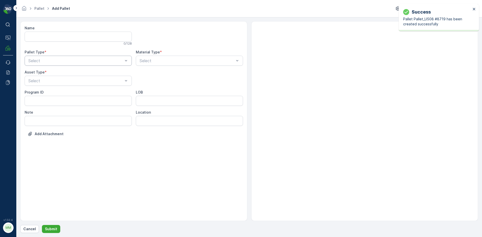
click at [64, 65] on div "Select" at bounding box center [78, 61] width 107 height 10
click at [60, 80] on div "Outgoing" at bounding box center [78, 81] width 101 height 5
click at [53, 93] on div "[PERSON_NAME]" at bounding box center [78, 93] width 101 height 5
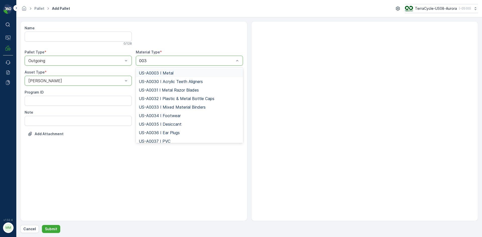
type input "0034"
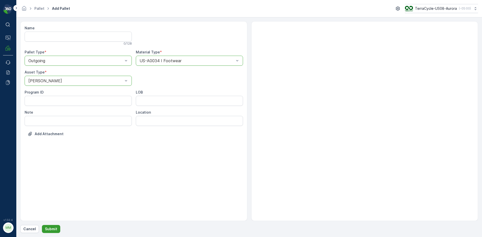
click at [56, 227] on p "Submit" at bounding box center [51, 229] width 12 height 5
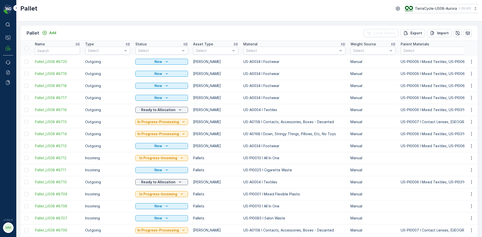
drag, startPoint x: 26, startPoint y: 99, endPoint x: 27, endPoint y: 90, distance: 8.7
click at [26, 99] on div at bounding box center [27, 98] width 4 height 4
click at [25, 96] on input "checkbox" at bounding box center [25, 96] width 0 height 0
drag, startPoint x: 27, startPoint y: 87, endPoint x: 27, endPoint y: 77, distance: 10.3
click at [27, 87] on div at bounding box center [27, 86] width 4 height 4
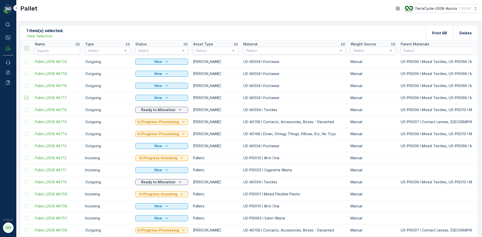
click at [25, 84] on input "checkbox" at bounding box center [25, 84] width 0 height 0
click at [28, 75] on div at bounding box center [27, 74] width 4 height 4
click at [25, 72] on input "checkbox" at bounding box center [25, 72] width 0 height 0
drag, startPoint x: 27, startPoint y: 63, endPoint x: 118, endPoint y: 61, distance: 90.6
click at [27, 63] on div at bounding box center [27, 62] width 4 height 4
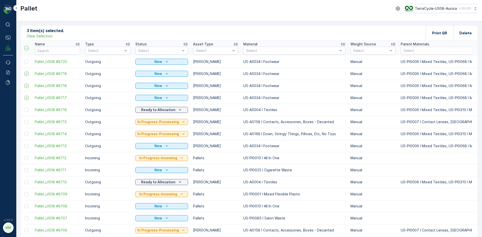
click at [25, 60] on input "checkbox" at bounding box center [25, 60] width 0 height 0
click at [438, 31] on p "Print QR" at bounding box center [439, 33] width 15 height 5
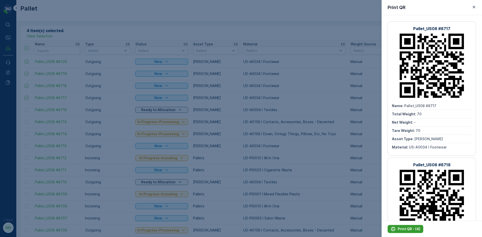
click at [396, 228] on div "Print QR - (4)" at bounding box center [405, 229] width 30 height 5
click at [328, 104] on div at bounding box center [241, 118] width 482 height 237
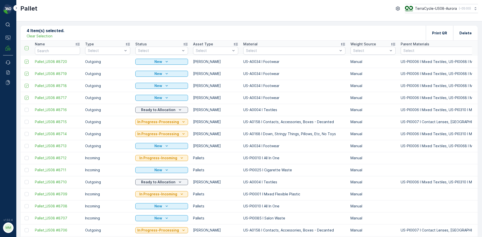
click at [45, 35] on p "Clear Selection" at bounding box center [40, 36] width 26 height 5
click at [46, 33] on icon "Add" at bounding box center [44, 32] width 5 height 5
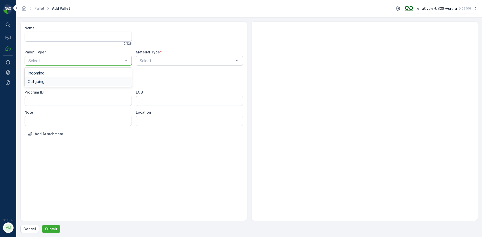
click at [64, 80] on div "Outgoing" at bounding box center [78, 81] width 101 height 5
click at [55, 93] on div "[PERSON_NAME]" at bounding box center [78, 93] width 101 height 5
type input "0"
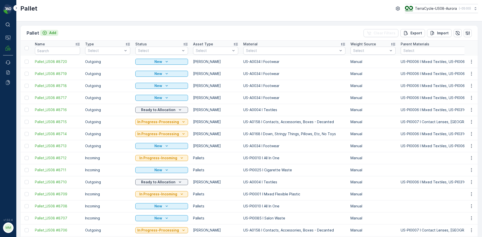
click at [47, 32] on div "Add" at bounding box center [49, 32] width 14 height 5
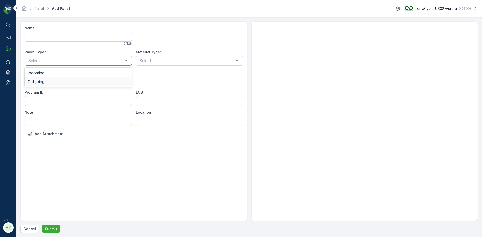
click at [81, 80] on div "Outgoing" at bounding box center [78, 81] width 101 height 5
click at [65, 91] on div "[PERSON_NAME]" at bounding box center [78, 93] width 101 height 5
type input "0034"
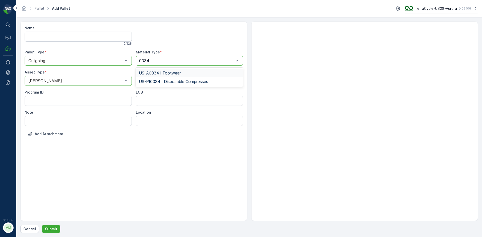
click at [166, 75] on span "US-A0034 I Footwear" at bounding box center [160, 73] width 42 height 5
click at [46, 231] on p "Submit" at bounding box center [51, 229] width 12 height 5
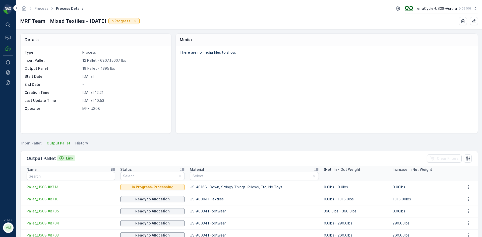
click at [68, 158] on p "Link" at bounding box center [69, 158] width 7 height 5
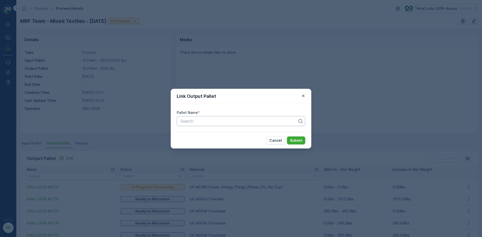
click at [217, 121] on div at bounding box center [239, 121] width 118 height 5
type input "8716"
click at [217, 130] on div "Pallet_US08 #8716" at bounding box center [241, 133] width 128 height 9
click at [296, 139] on p "Submit" at bounding box center [296, 140] width 12 height 5
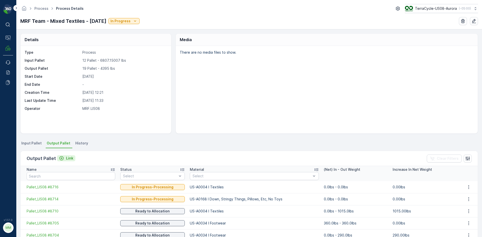
click at [64, 159] on div "Link" at bounding box center [66, 158] width 14 height 5
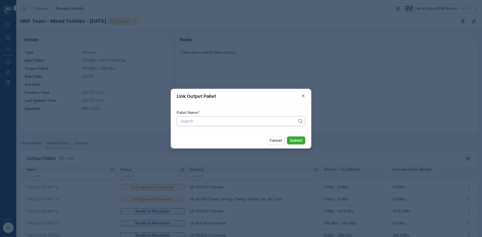
click at [200, 123] on div at bounding box center [239, 121] width 118 height 5
type input "8701"
click at [287, 137] on button "Submit" at bounding box center [296, 141] width 18 height 8
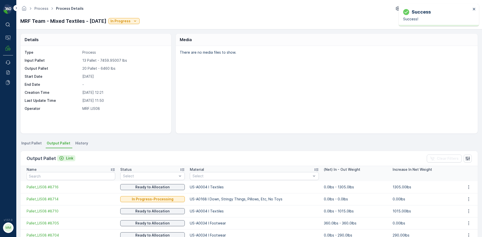
click at [68, 160] on p "Link" at bounding box center [69, 158] width 7 height 5
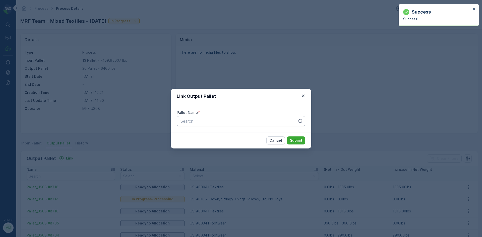
click at [221, 123] on div at bounding box center [239, 121] width 118 height 5
type input "8717"
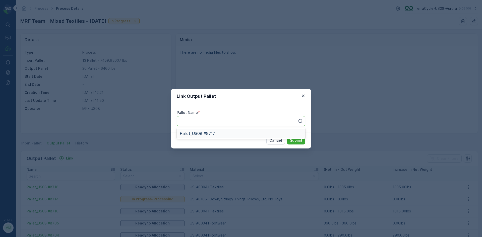
click at [287, 137] on button "Submit" at bounding box center [296, 141] width 18 height 8
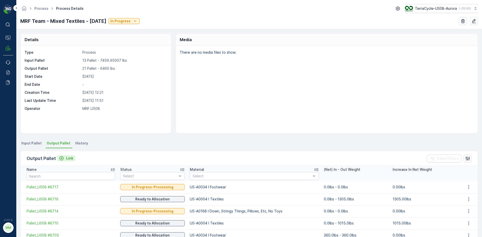
click at [67, 160] on p "Link" at bounding box center [69, 158] width 7 height 5
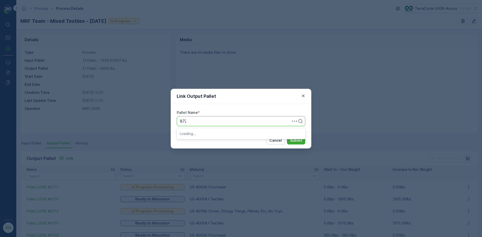
type input "8720"
click at [287, 137] on button "Submit" at bounding box center [296, 141] width 18 height 8
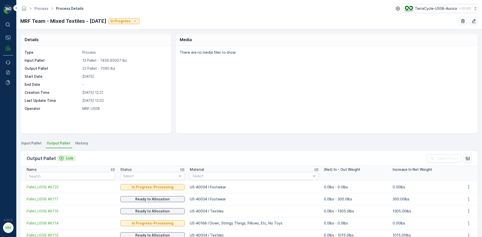
click at [59, 161] on button "Link" at bounding box center [66, 158] width 18 height 6
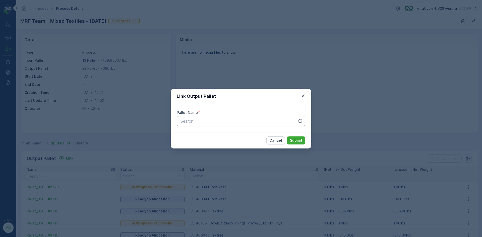
click at [202, 121] on div at bounding box center [239, 121] width 118 height 5
type input "8179"
click at [287, 137] on button "Submit" at bounding box center [296, 141] width 18 height 8
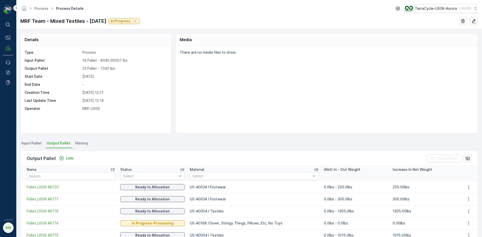
click at [68, 155] on div "Output Pallet Link" at bounding box center [51, 158] width 49 height 7
click at [68, 158] on p "Link" at bounding box center [69, 158] width 7 height 5
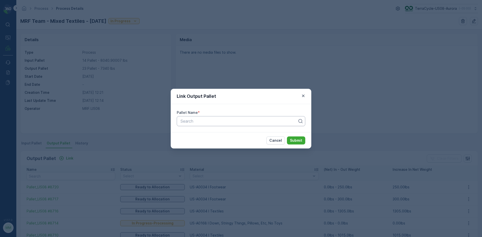
click at [182, 124] on div "Search" at bounding box center [241, 121] width 128 height 10
type input "8724"
click at [234, 134] on div "Pallet_US08 #8724" at bounding box center [241, 133] width 122 height 5
click at [295, 142] on p "Submit" at bounding box center [296, 140] width 12 height 5
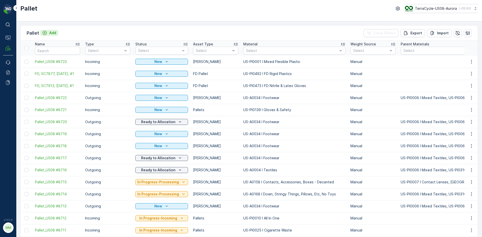
click at [53, 32] on p "Add" at bounding box center [52, 32] width 7 height 5
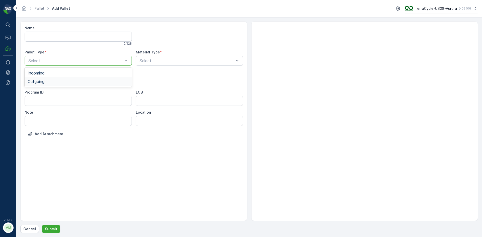
click at [57, 83] on div "Outgoing" at bounding box center [78, 81] width 101 height 5
click at [56, 98] on div "[PERSON_NAME]" at bounding box center [78, 101] width 107 height 9
type input "0004"
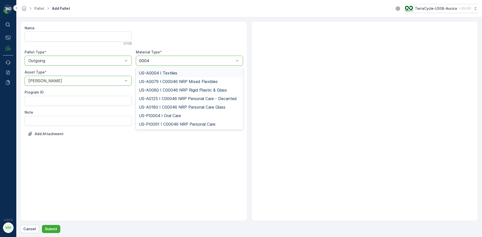
drag, startPoint x: 159, startPoint y: 73, endPoint x: 160, endPoint y: 78, distance: 5.4
click at [159, 72] on span "US-A0004 I Textiles" at bounding box center [158, 73] width 38 height 5
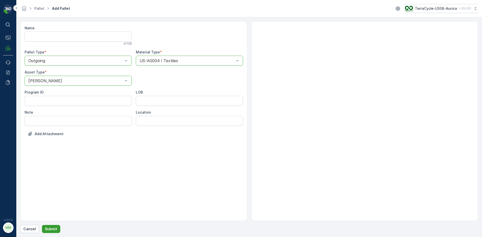
click at [57, 228] on button "Submit" at bounding box center [51, 229] width 18 height 8
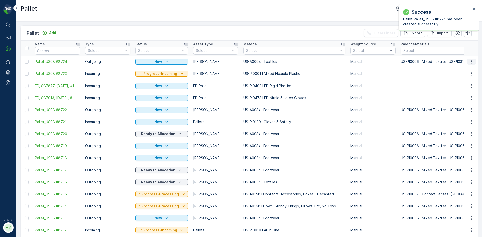
click at [471, 62] on icon "button" at bounding box center [471, 61] width 5 height 5
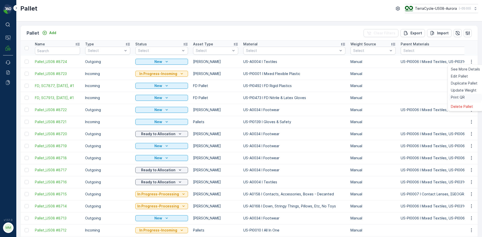
click at [457, 97] on span "Print QR" at bounding box center [458, 97] width 14 height 5
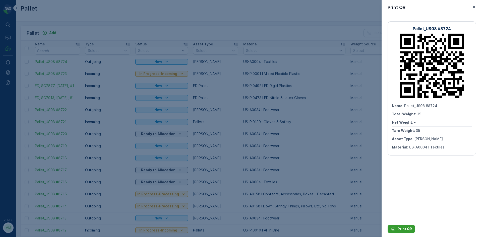
click at [405, 229] on p "Print QR" at bounding box center [404, 229] width 14 height 5
click at [313, 177] on div at bounding box center [241, 118] width 482 height 237
